Goal: Check status: Check status

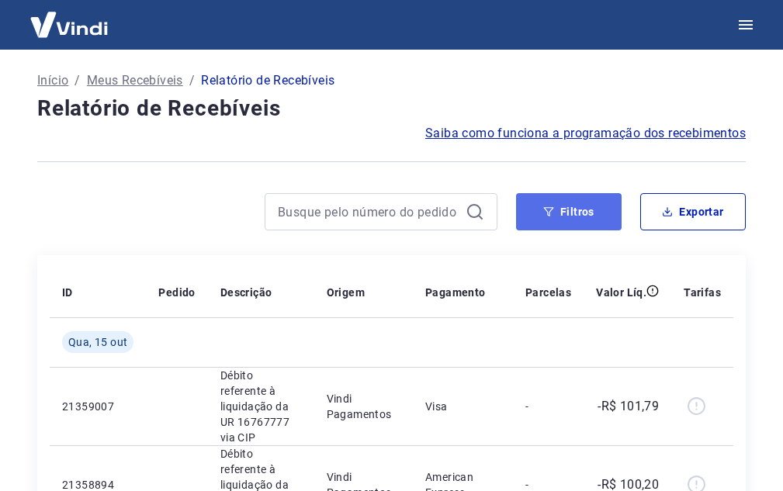
click at [550, 199] on button "Filtros" at bounding box center [568, 211] width 105 height 37
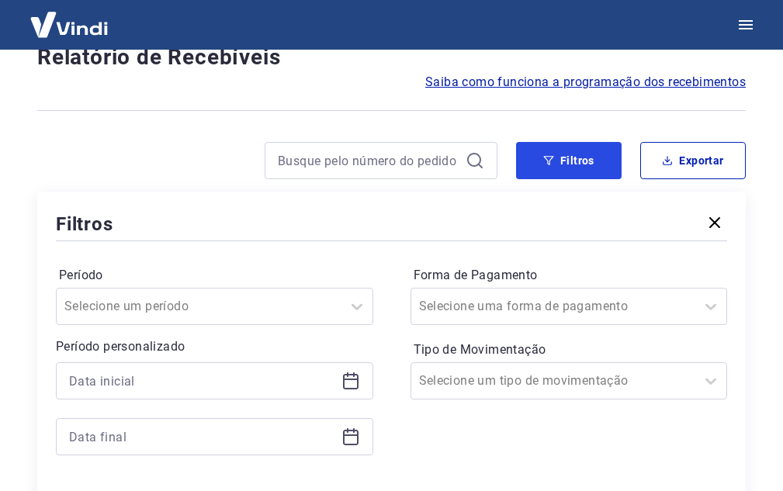
scroll to position [78, 0]
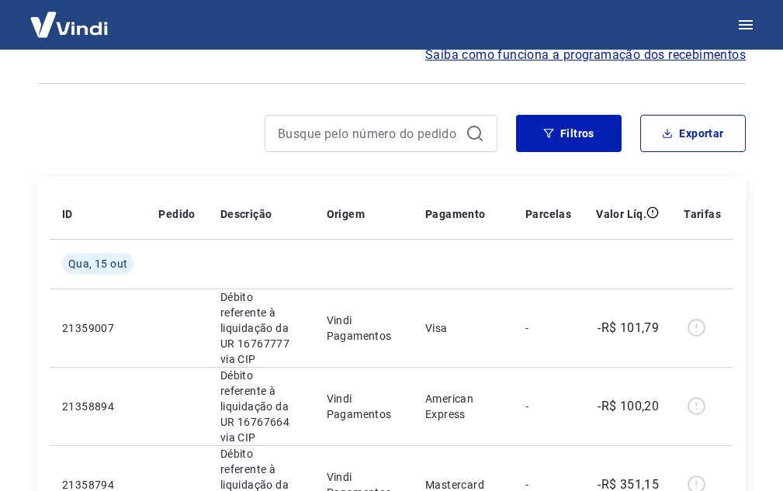
scroll to position [78, 0]
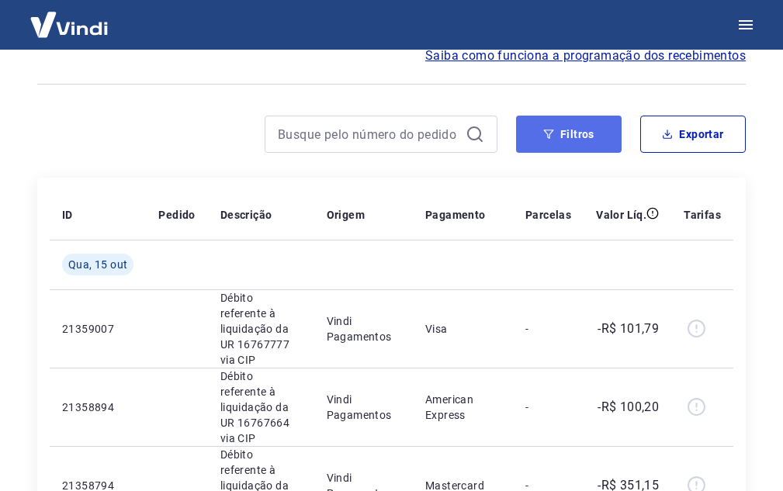
click at [569, 144] on button "Filtros" at bounding box center [568, 134] width 105 height 37
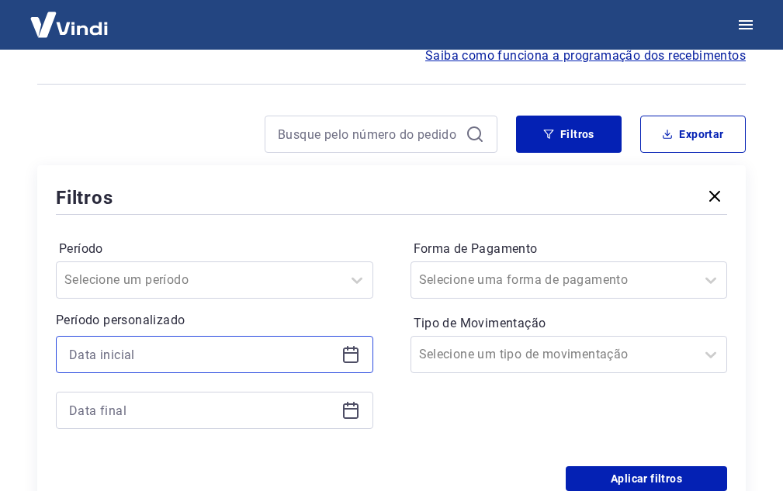
click at [224, 358] on input at bounding box center [202, 354] width 266 height 23
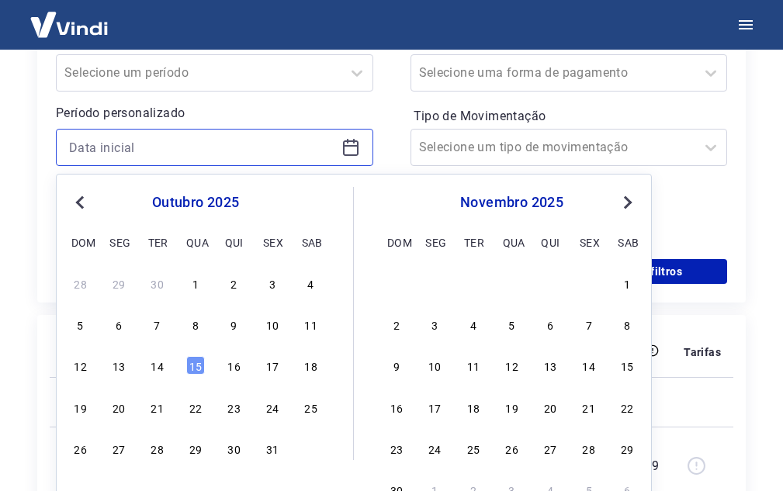
scroll to position [310, 0]
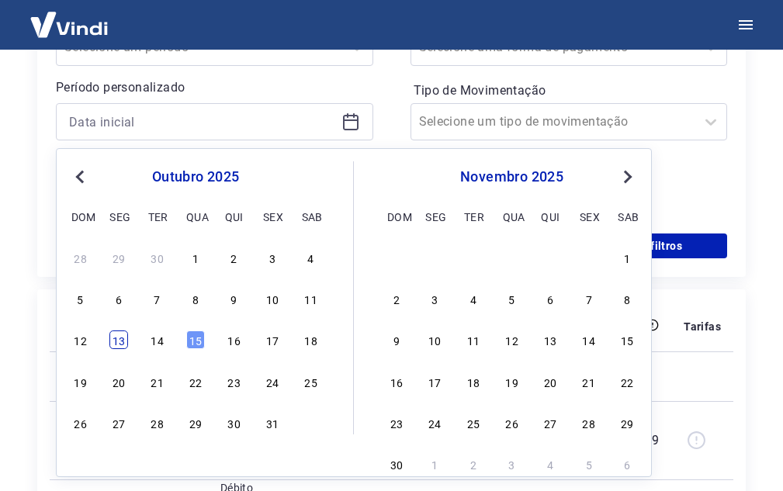
click at [118, 336] on div "13" at bounding box center [118, 339] width 19 height 19
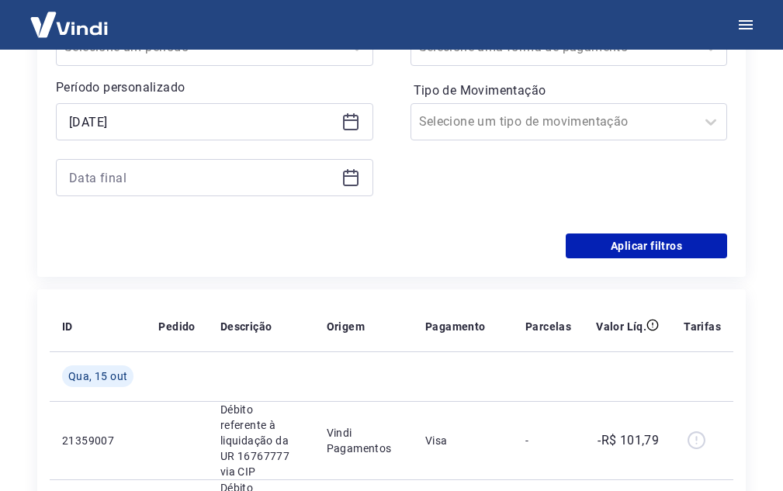
type input "[DATE]"
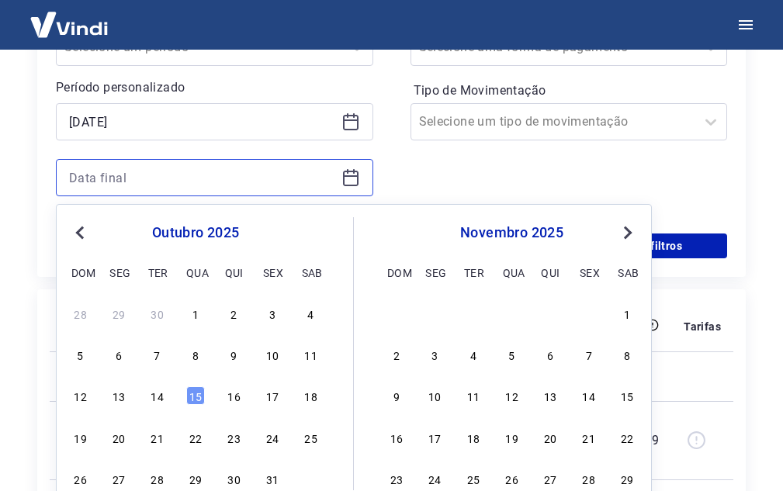
click at [291, 178] on input at bounding box center [202, 177] width 266 height 23
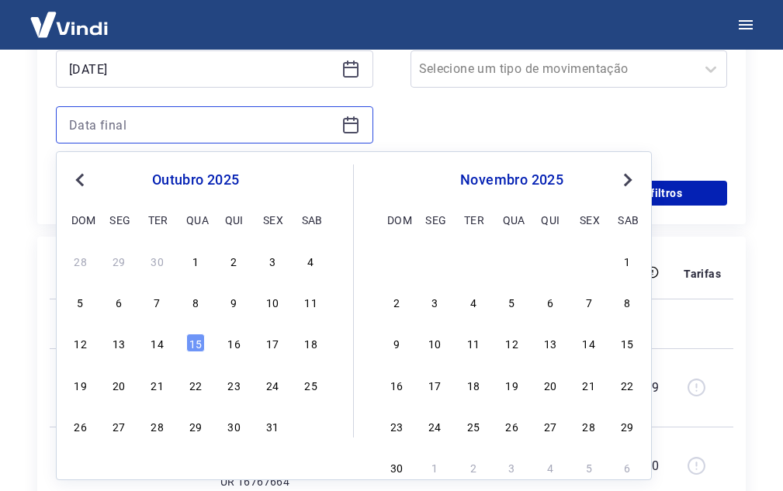
scroll to position [388, 0]
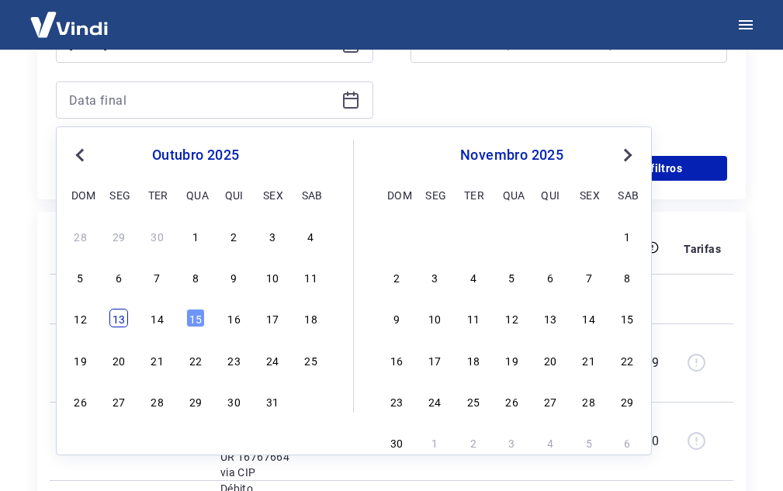
click at [119, 323] on div "13" at bounding box center [118, 318] width 19 height 19
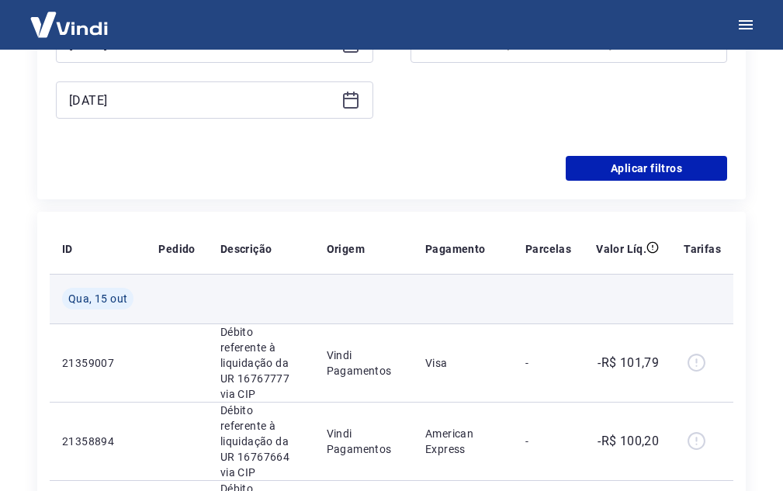
type input "[DATE]"
click at [117, 321] on td "Qua, 15 out" at bounding box center [98, 299] width 96 height 50
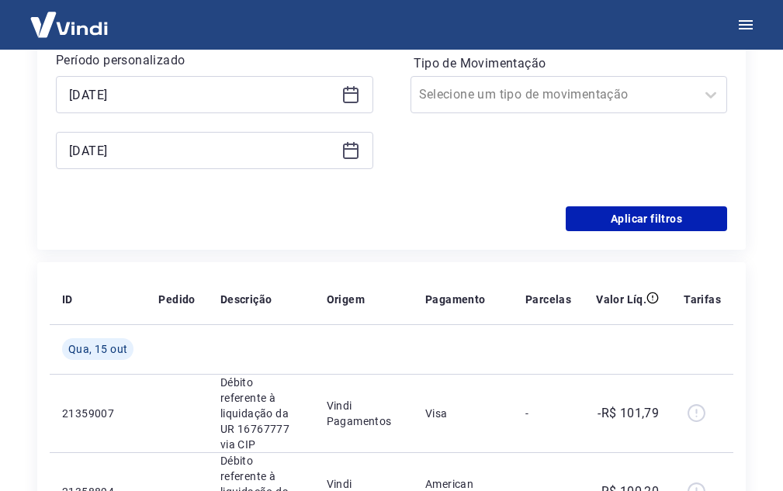
scroll to position [310, 0]
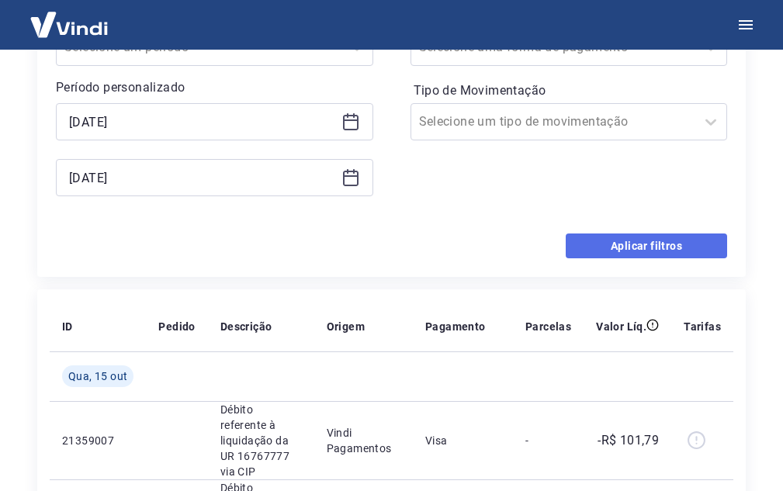
click at [586, 250] on button "Aplicar filtros" at bounding box center [645, 245] width 161 height 25
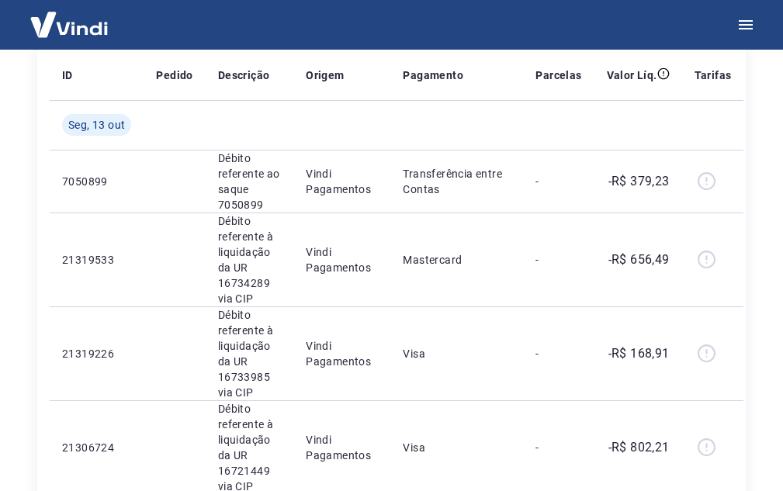
scroll to position [184, 0]
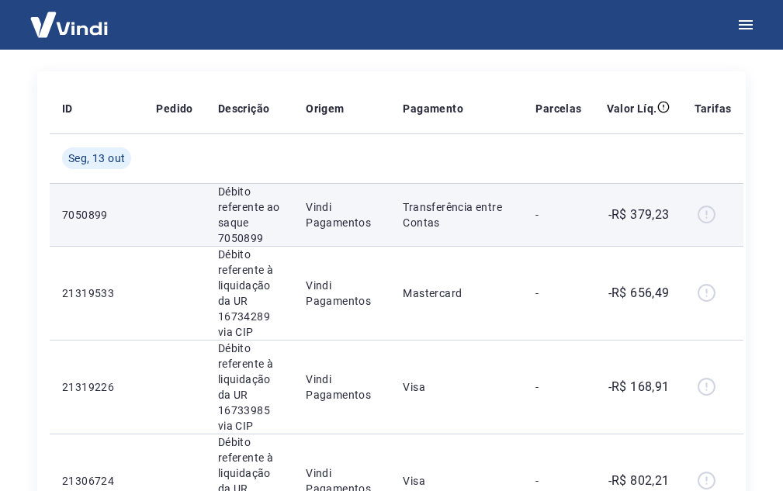
click at [462, 215] on p "Transferência entre Contas" at bounding box center [457, 214] width 108 height 31
click at [227, 199] on p "Débito referente ao saque 7050899" at bounding box center [249, 215] width 63 height 62
click at [704, 214] on div at bounding box center [712, 214] width 37 height 25
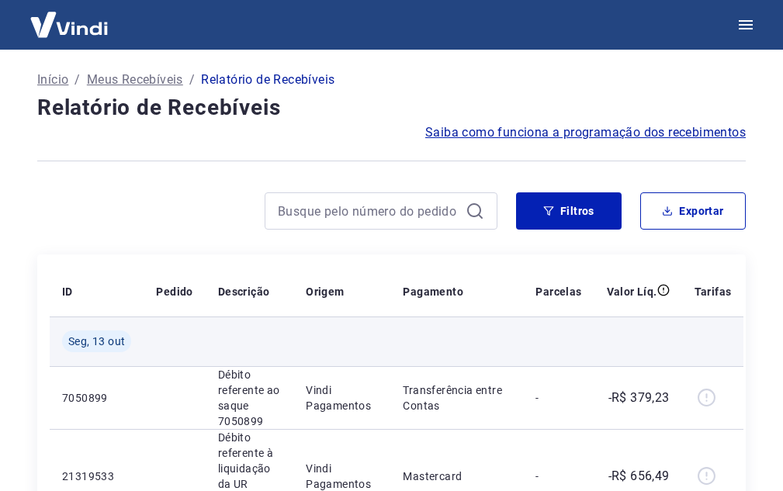
scroll to position [0, 0]
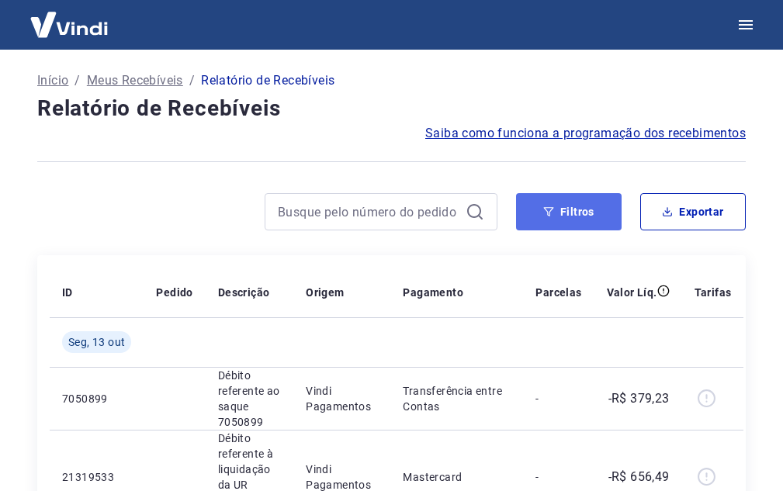
click at [552, 223] on button "Filtros" at bounding box center [568, 211] width 105 height 37
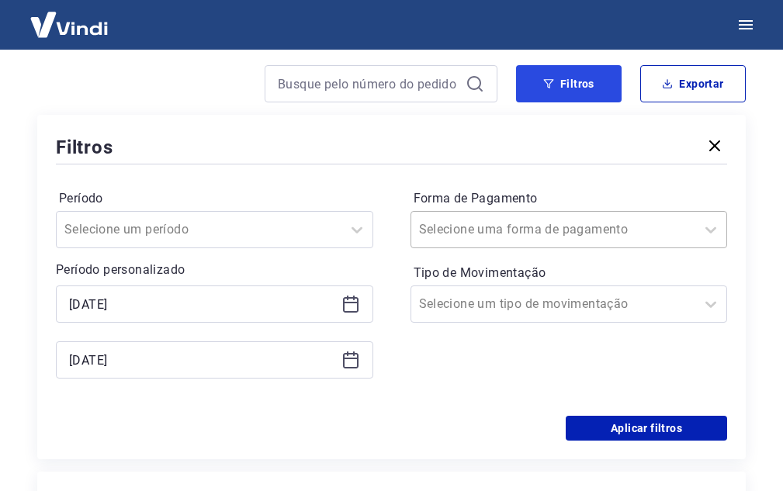
scroll to position [155, 0]
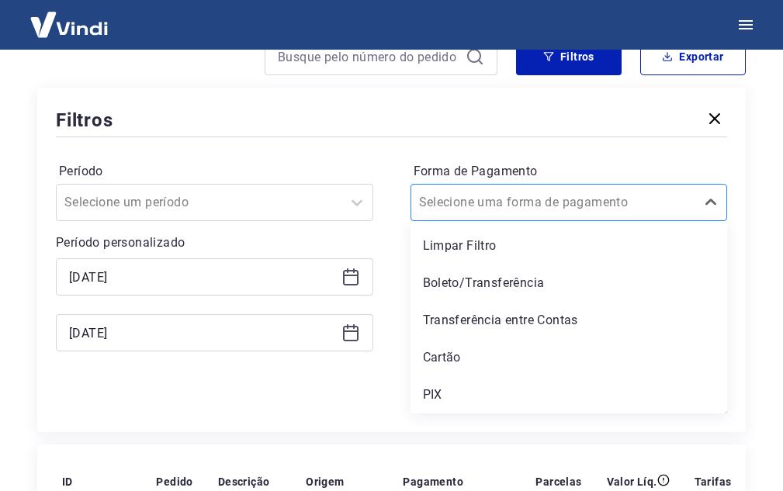
click at [532, 204] on input "Forma de Pagamento" at bounding box center [497, 202] width 157 height 19
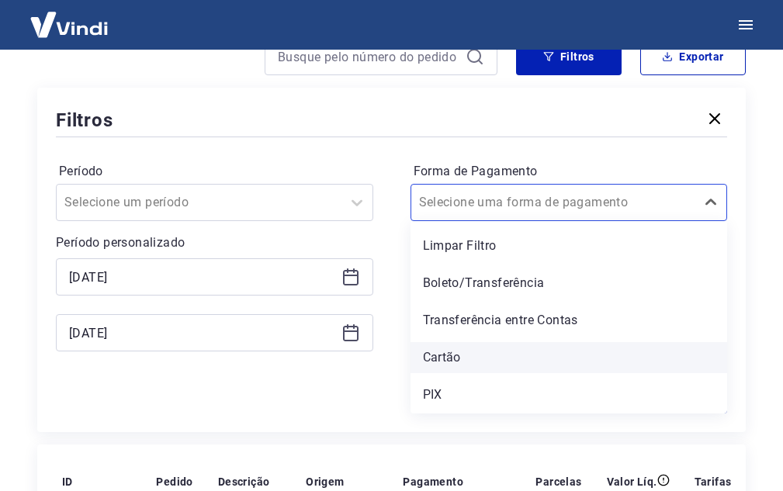
click at [433, 347] on div "Cartão" at bounding box center [568, 357] width 317 height 31
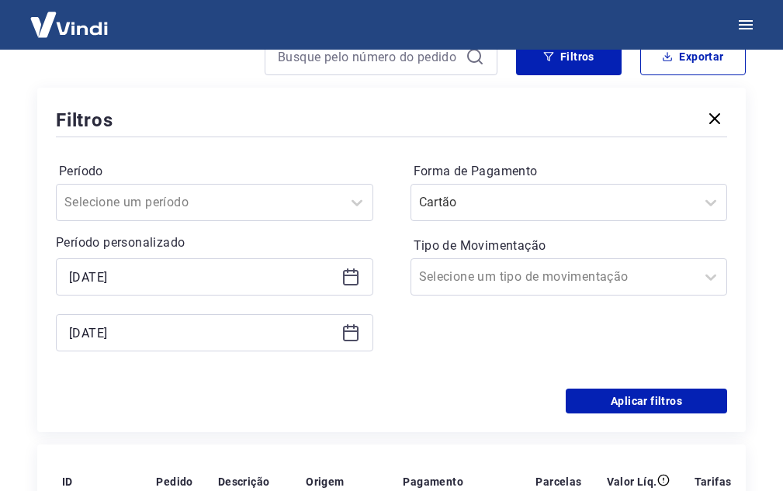
click at [438, 351] on div "Forma de Pagamento Cartão Tipo de Movimentação Selecione um tipo de movimentação" at bounding box center [568, 264] width 317 height 211
click at [472, 281] on input "Tipo de Movimentação" at bounding box center [497, 277] width 157 height 19
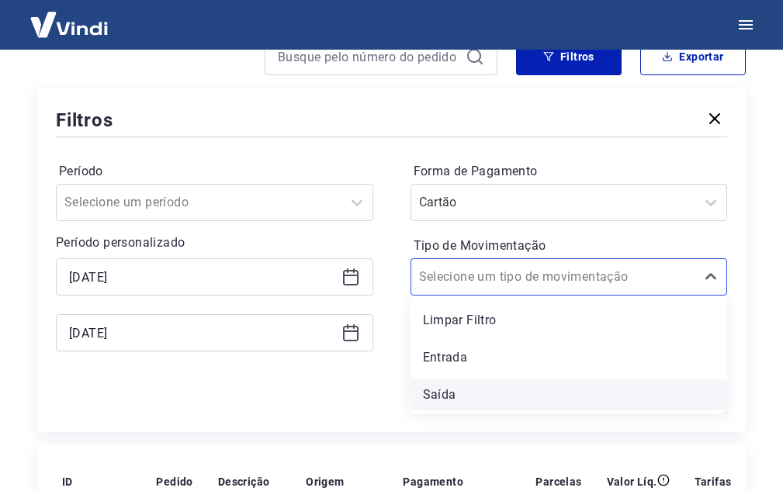
click at [438, 389] on div "Saída" at bounding box center [568, 394] width 317 height 31
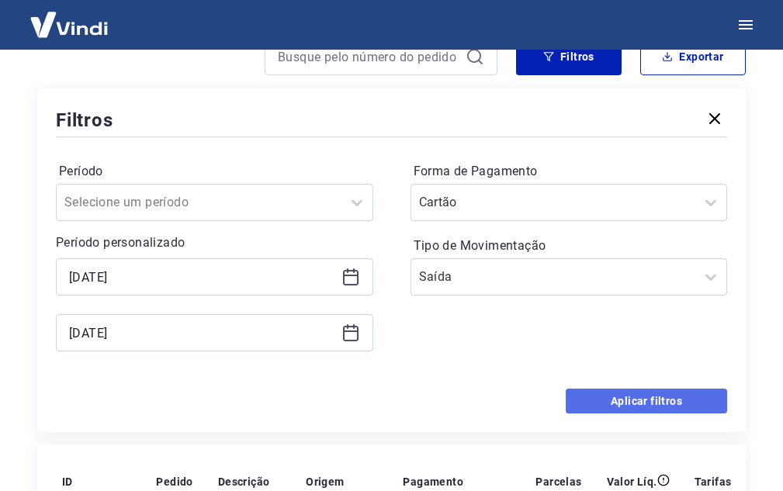
click at [600, 393] on button "Aplicar filtros" at bounding box center [645, 401] width 161 height 25
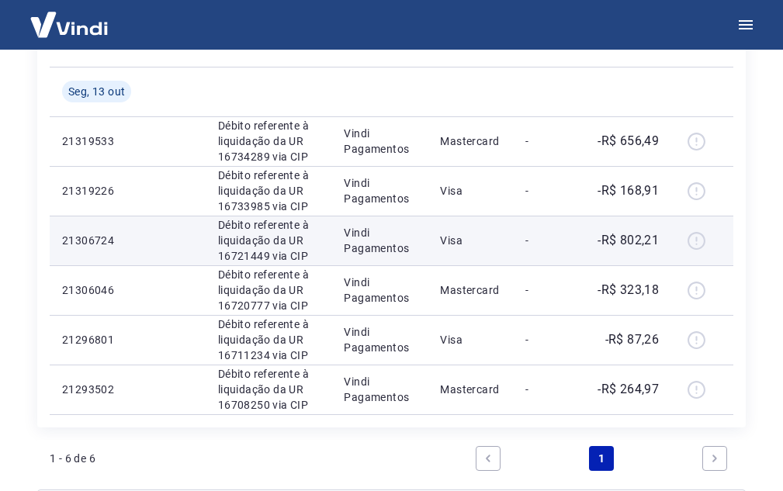
scroll to position [233, 0]
